Goal: Register for event/course

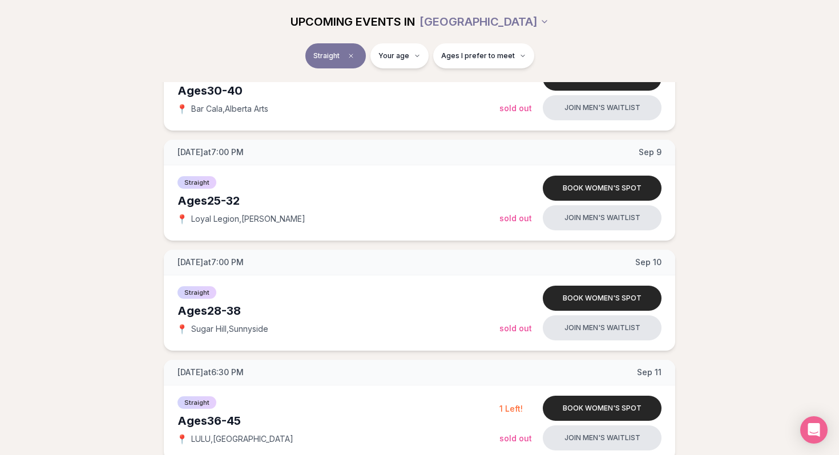
scroll to position [320, 0]
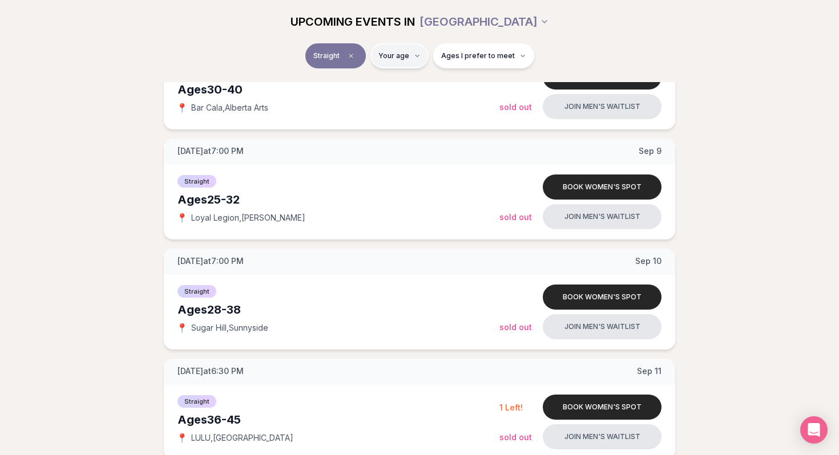
type input "**"
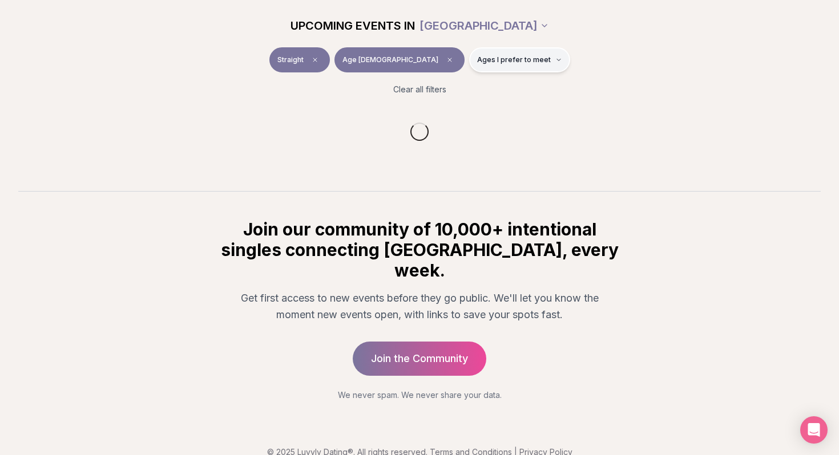
click at [490, 54] on button "Ages I prefer to meet" at bounding box center [519, 59] width 101 height 25
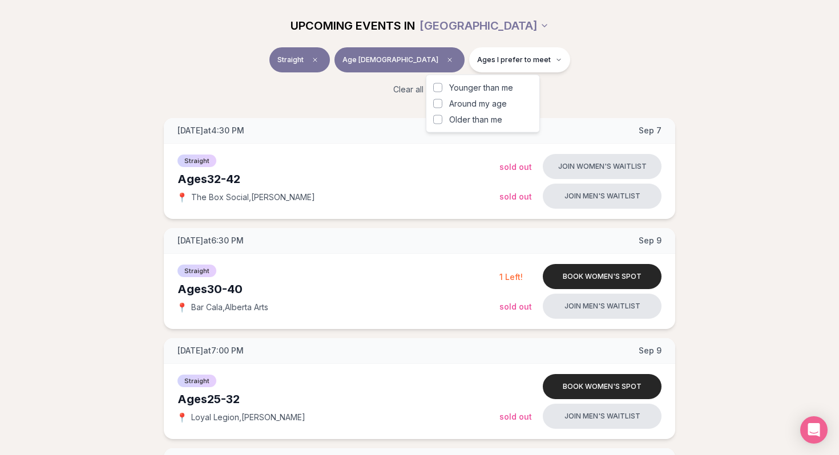
click at [467, 106] on span "Around my age" at bounding box center [478, 103] width 58 height 11
click at [442, 106] on button "Around my age" at bounding box center [437, 103] width 9 height 9
click at [206, 79] on div "Clear all filters" at bounding box center [419, 89] width 639 height 25
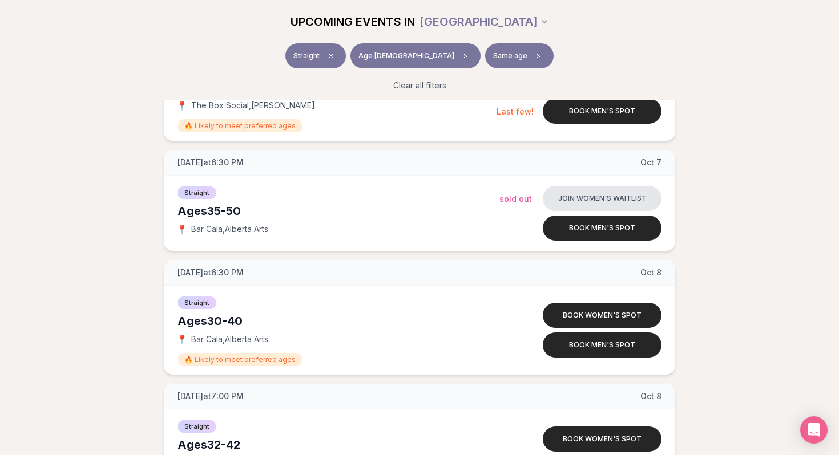
scroll to position [2409, 0]
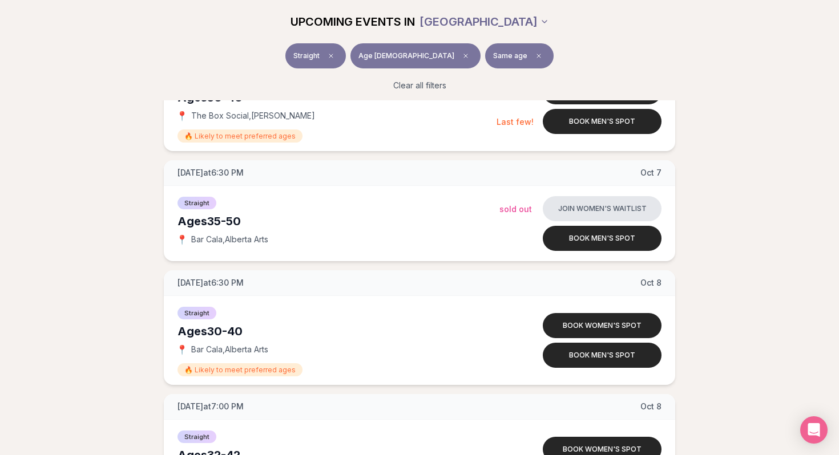
click at [498, 20] on html "Back to home luvvly LOW-PRESSURE SPEED DATING How it Works 💗 3,000 + monthly fi…" at bounding box center [419, 302] width 839 height 5423
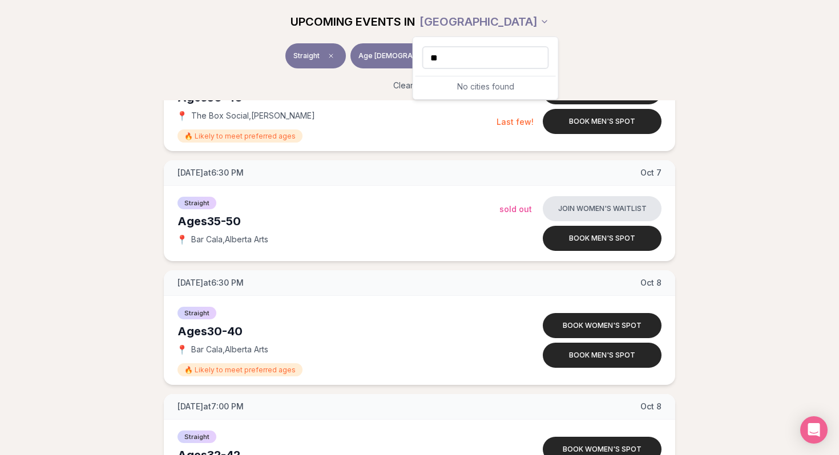
type input "*"
